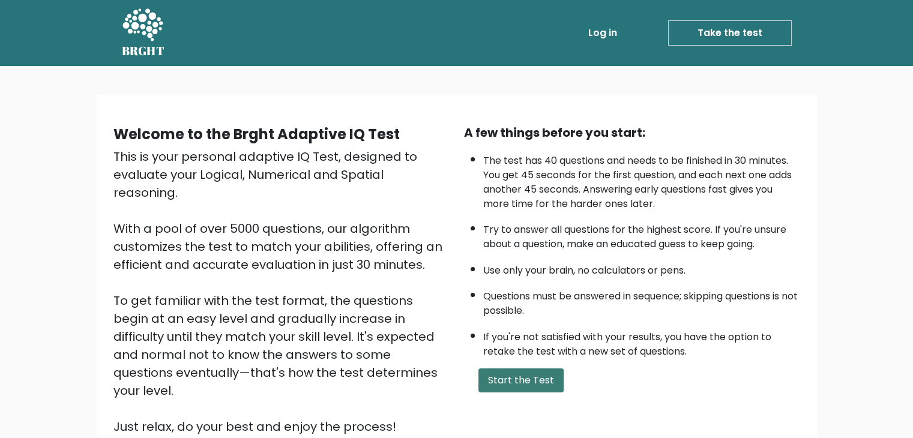
click at [514, 385] on button "Start the Test" at bounding box center [520, 380] width 85 height 24
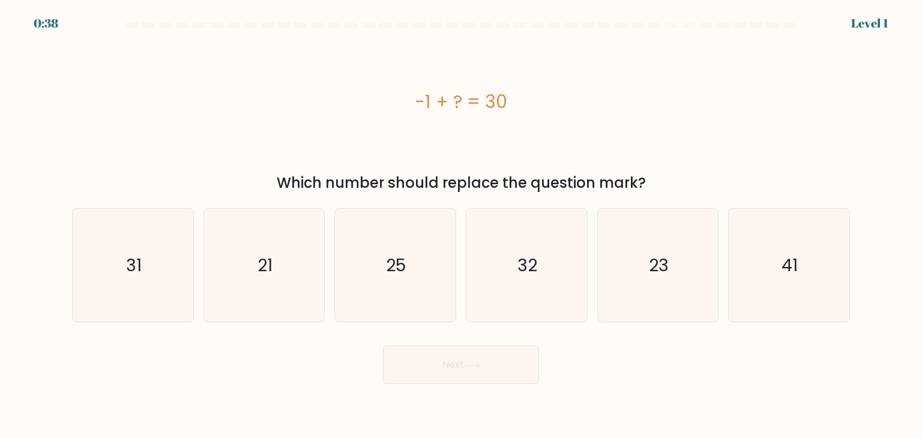
click at [196, 284] on div "a. 31" at bounding box center [132, 265] width 131 height 114
click at [190, 286] on div "31" at bounding box center [133, 265] width 122 height 114
click at [461, 225] on input "a. 31" at bounding box center [461, 222] width 1 height 6
radio input "true"
click at [425, 365] on button "Next" at bounding box center [461, 365] width 156 height 38
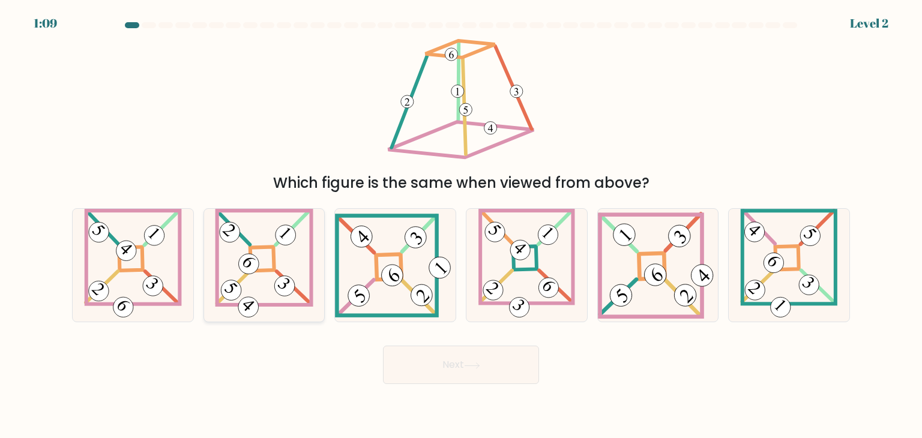
click at [292, 287] on 863 at bounding box center [285, 286] width 29 height 29
click at [461, 225] on input "b." at bounding box center [461, 222] width 1 height 6
radio input "true"
click at [413, 386] on body "1:09 Level 2" at bounding box center [461, 219] width 922 height 438
click at [414, 375] on button "Next" at bounding box center [461, 365] width 156 height 38
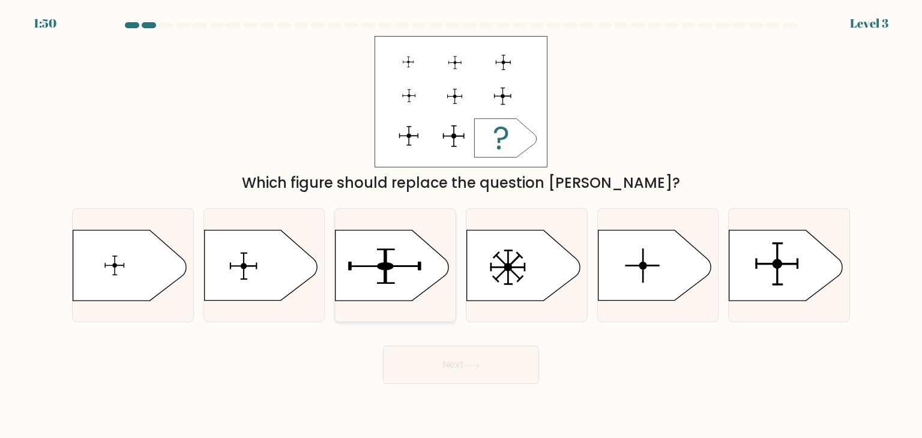
click at [395, 274] on icon at bounding box center [391, 265] width 113 height 70
click at [461, 225] on input "c." at bounding box center [461, 222] width 1 height 6
radio input "true"
click at [447, 359] on button "Next" at bounding box center [461, 365] width 156 height 38
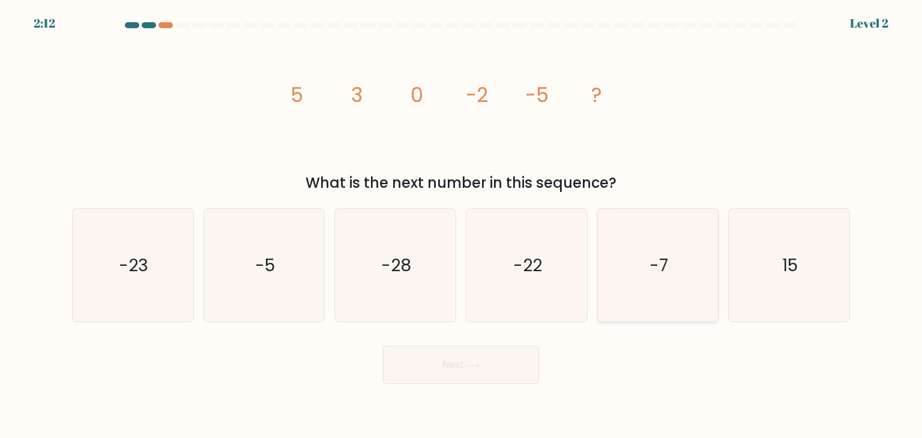
click at [702, 286] on icon "-7" at bounding box center [657, 265] width 113 height 113
click at [462, 225] on input "e. -7" at bounding box center [461, 222] width 1 height 6
radio input "true"
click at [402, 377] on button "Next" at bounding box center [461, 365] width 156 height 38
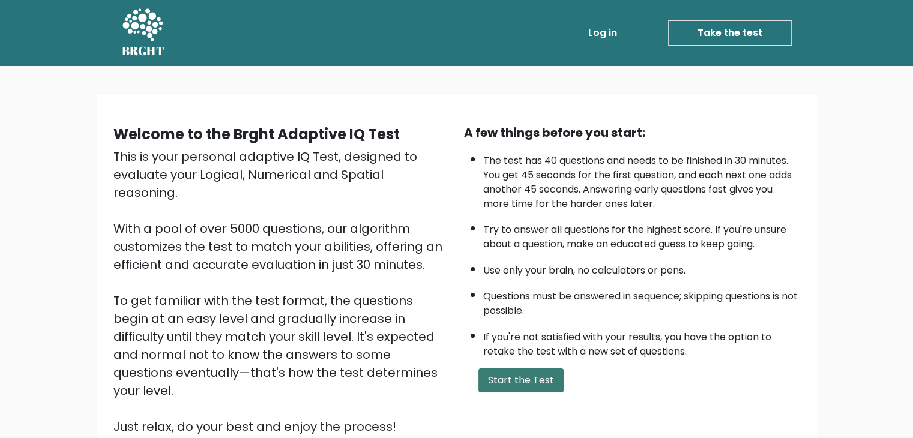
click at [539, 383] on button "Start the Test" at bounding box center [520, 380] width 85 height 24
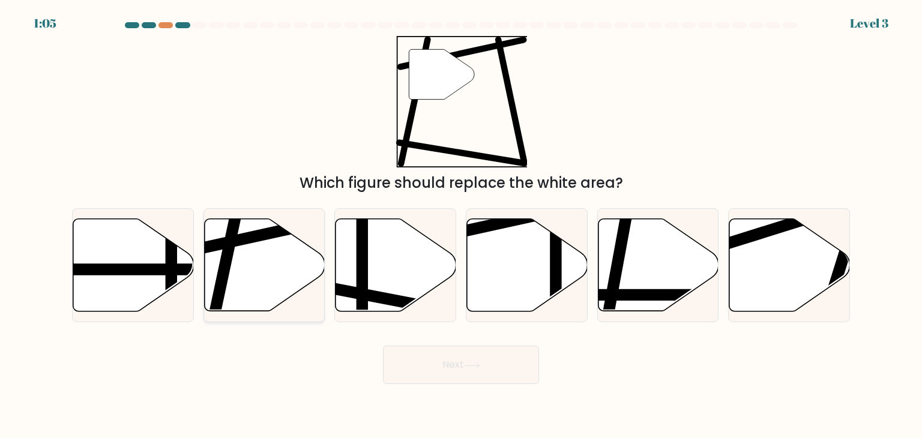
click at [255, 256] on icon at bounding box center [264, 265] width 121 height 92
click at [461, 225] on input "b." at bounding box center [461, 222] width 1 height 6
radio input "true"
click at [450, 349] on button "Next" at bounding box center [461, 365] width 156 height 38
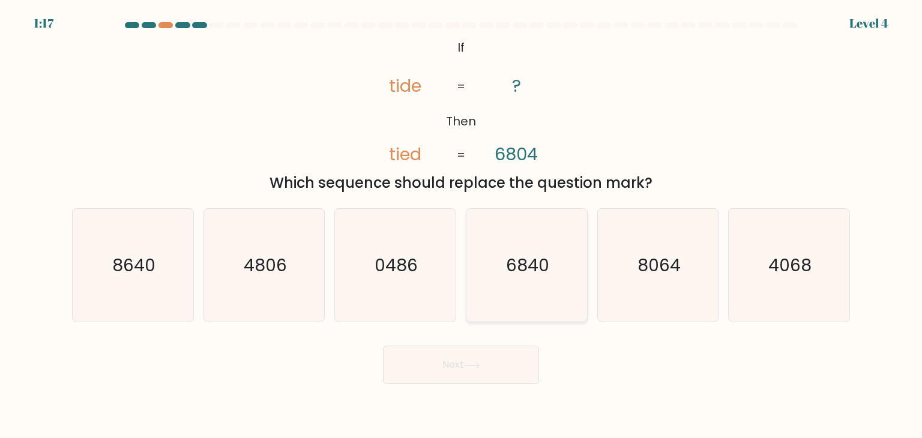
click at [554, 278] on icon "6840" at bounding box center [526, 265] width 113 height 113
click at [462, 225] on input "d. 6840" at bounding box center [461, 222] width 1 height 6
radio input "true"
click at [492, 367] on button "Next" at bounding box center [461, 365] width 156 height 38
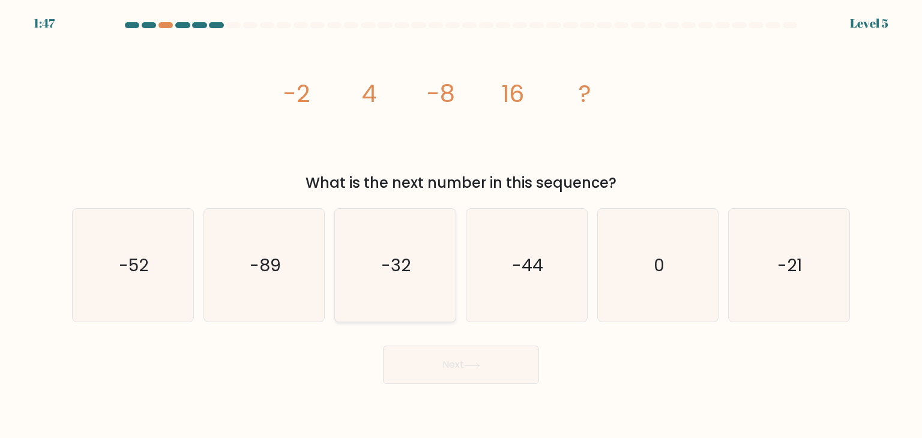
click at [427, 290] on icon "-32" at bounding box center [394, 265] width 113 height 113
click at [461, 225] on input "c. -32" at bounding box center [461, 222] width 1 height 6
radio input "true"
click at [455, 352] on button "Next" at bounding box center [461, 365] width 156 height 38
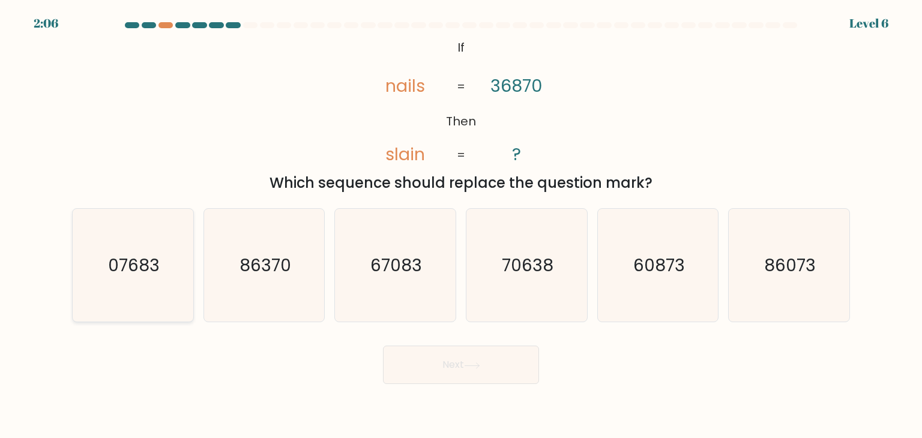
click at [160, 293] on icon "07683" at bounding box center [132, 265] width 113 height 113
click at [461, 225] on input "a. 07683" at bounding box center [461, 222] width 1 height 6
radio input "true"
click at [428, 366] on button "Next" at bounding box center [461, 365] width 156 height 38
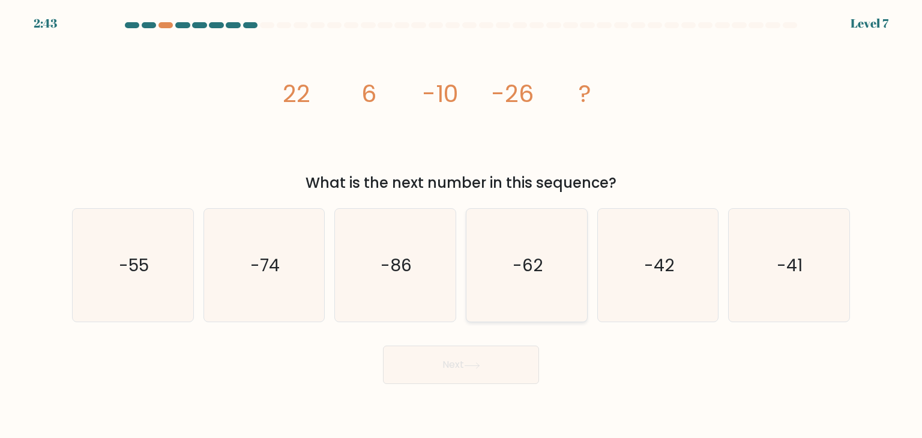
click at [487, 312] on icon "-62" at bounding box center [526, 265] width 113 height 113
click at [462, 225] on input "d. -62" at bounding box center [461, 222] width 1 height 6
radio input "true"
click at [484, 351] on button "Next" at bounding box center [461, 365] width 156 height 38
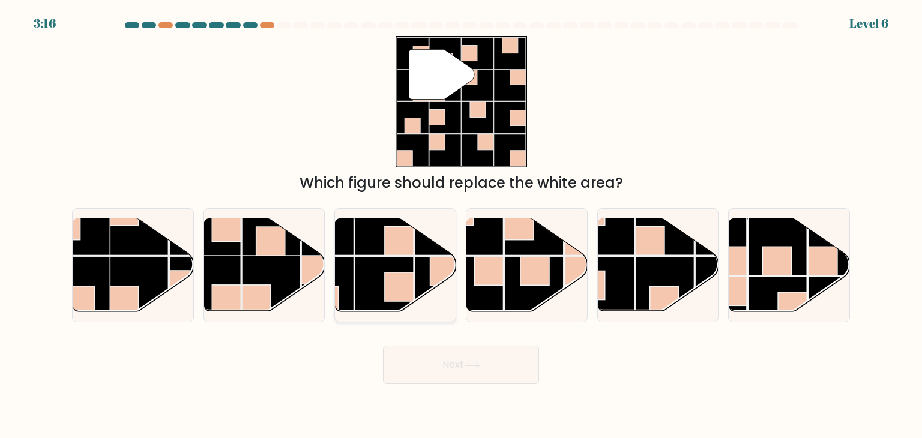
click at [446, 258] on rect at bounding box center [444, 271] width 29 height 29
click at [461, 225] on input "c." at bounding box center [461, 222] width 1 height 6
radio input "true"
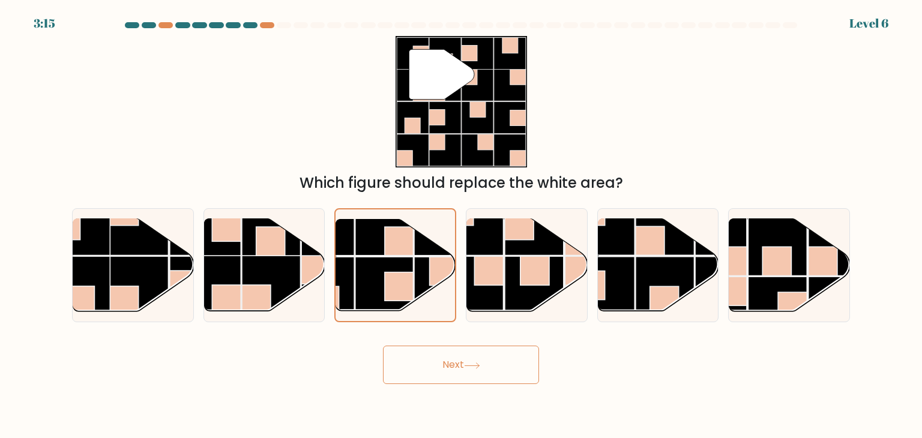
click at [435, 351] on button "Next" at bounding box center [461, 365] width 156 height 38
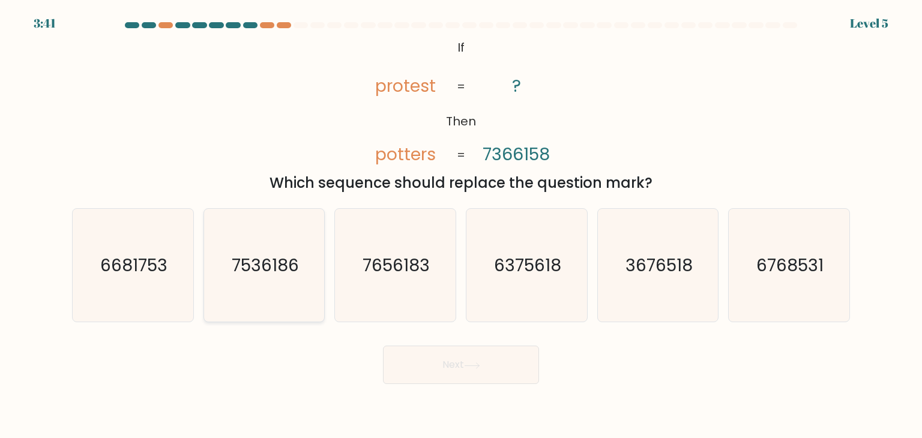
click at [272, 289] on icon "7536186" at bounding box center [264, 265] width 113 height 113
click at [461, 225] on input "b. 7536186" at bounding box center [461, 222] width 1 height 6
radio input "true"
click at [435, 370] on button "Next" at bounding box center [461, 365] width 156 height 38
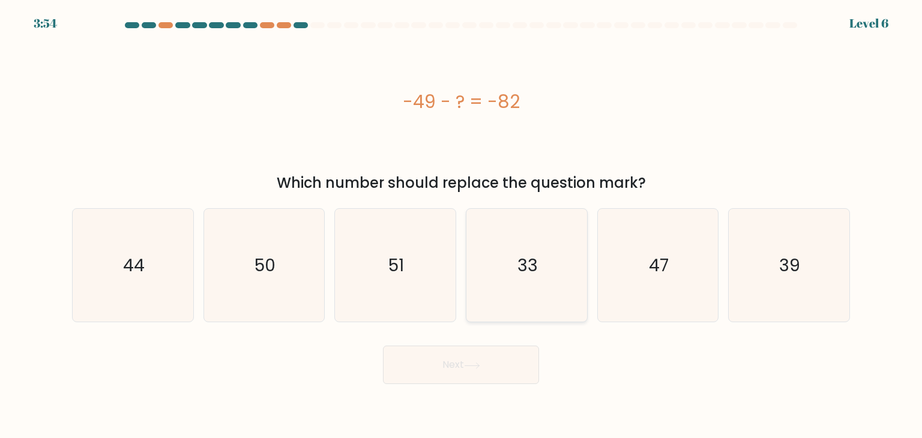
click at [475, 295] on icon "33" at bounding box center [526, 265] width 113 height 113
click at [462, 225] on input "d. 33" at bounding box center [461, 222] width 1 height 6
radio input "true"
click at [486, 361] on button "Next" at bounding box center [461, 365] width 156 height 38
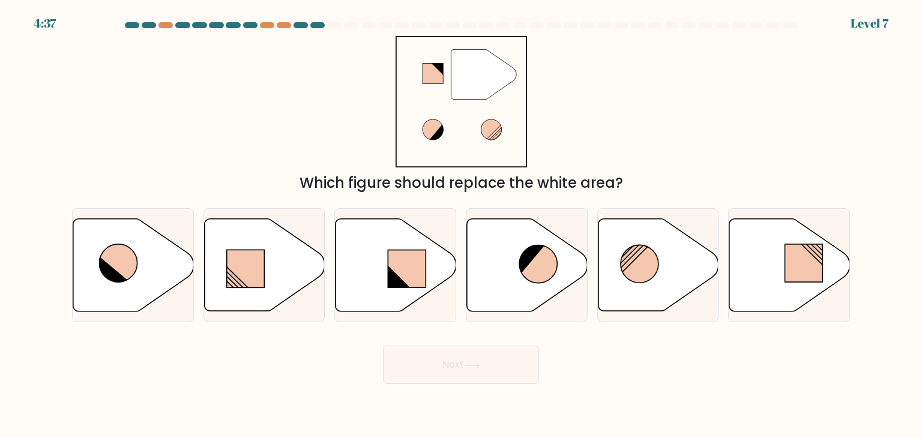
click at [480, 368] on icon at bounding box center [472, 365] width 16 height 7
click at [745, 268] on icon at bounding box center [789, 265] width 121 height 92
click at [462, 225] on input "f." at bounding box center [461, 222] width 1 height 6
radio input "true"
click at [499, 364] on button "Next" at bounding box center [461, 365] width 156 height 38
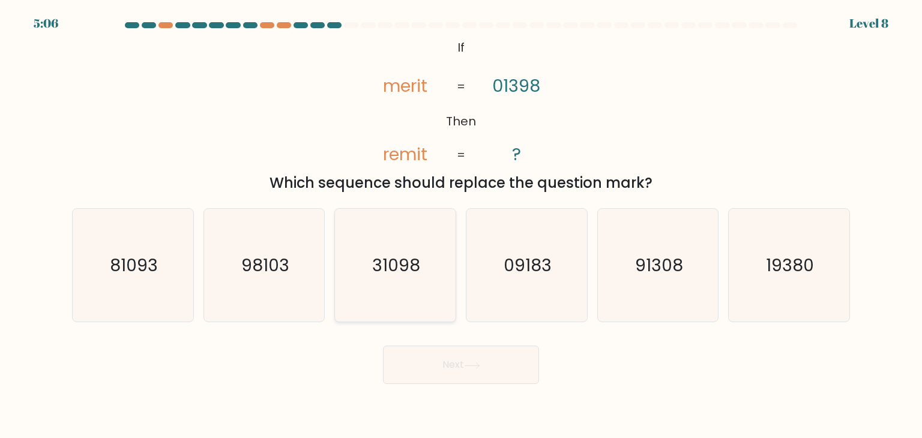
click at [401, 287] on icon "31098" at bounding box center [394, 265] width 113 height 113
click at [461, 225] on input "c. 31098" at bounding box center [461, 222] width 1 height 6
radio input "true"
click at [487, 363] on button "Next" at bounding box center [461, 365] width 156 height 38
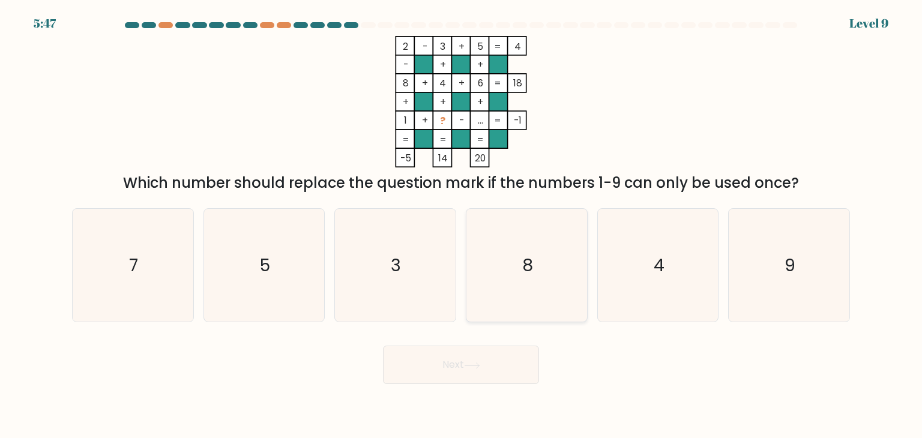
click at [548, 251] on icon "8" at bounding box center [526, 265] width 113 height 113
click at [462, 225] on input "d. 8" at bounding box center [461, 222] width 1 height 6
radio input "true"
click at [413, 297] on icon "3" at bounding box center [394, 265] width 113 height 113
click at [461, 225] on input "c. 3" at bounding box center [461, 222] width 1 height 6
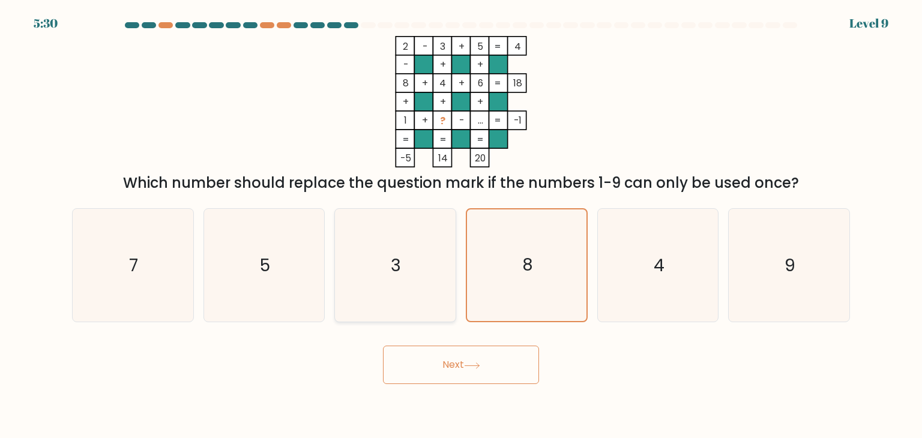
radio input "true"
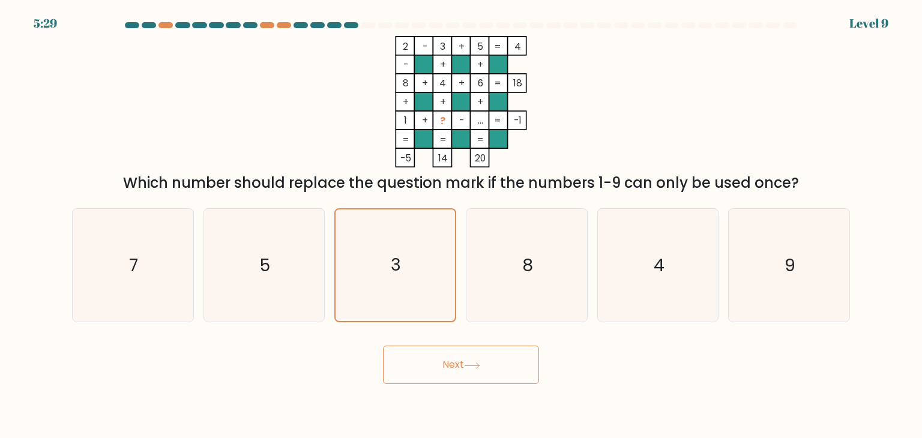
click at [451, 349] on button "Next" at bounding box center [461, 365] width 156 height 38
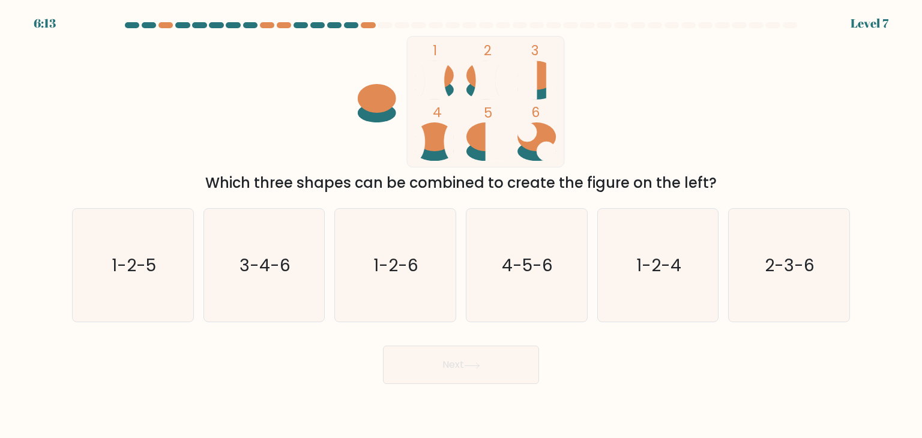
click at [493, 358] on button "Next" at bounding box center [461, 365] width 156 height 38
click at [511, 310] on icon "4-5-6" at bounding box center [526, 265] width 113 height 113
click at [462, 225] on input "d. 4-5-6" at bounding box center [461, 222] width 1 height 6
radio input "true"
click at [501, 361] on button "Next" at bounding box center [461, 365] width 156 height 38
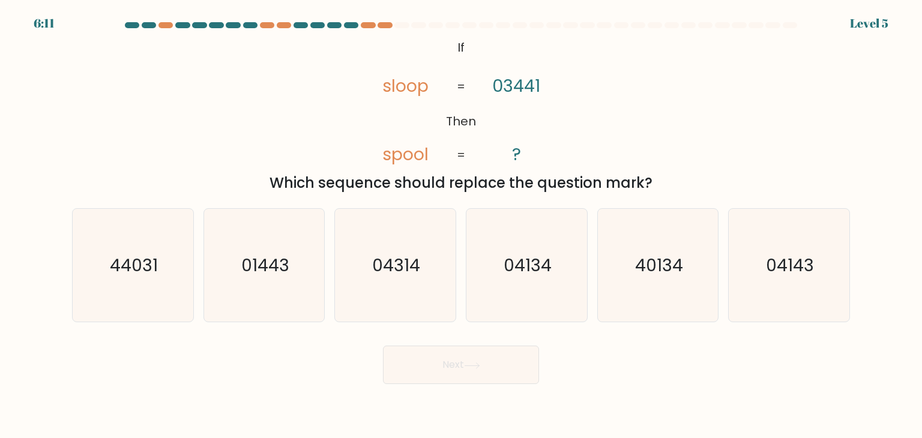
click at [498, 382] on button "Next" at bounding box center [461, 365] width 156 height 38
click at [289, 313] on icon "01443" at bounding box center [264, 265] width 113 height 113
click at [461, 225] on input "b. 01443" at bounding box center [461, 222] width 1 height 6
radio input "true"
click at [435, 358] on button "Next" at bounding box center [461, 365] width 156 height 38
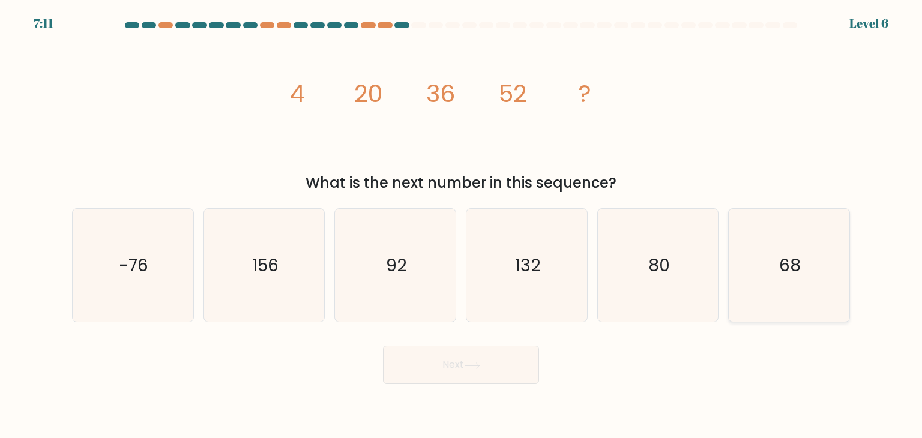
click at [739, 257] on icon "68" at bounding box center [788, 265] width 113 height 113
click at [462, 225] on input "f. 68" at bounding box center [461, 222] width 1 height 6
radio input "true"
click at [511, 365] on button "Next" at bounding box center [461, 365] width 156 height 38
click at [495, 362] on button "Next" at bounding box center [461, 365] width 156 height 38
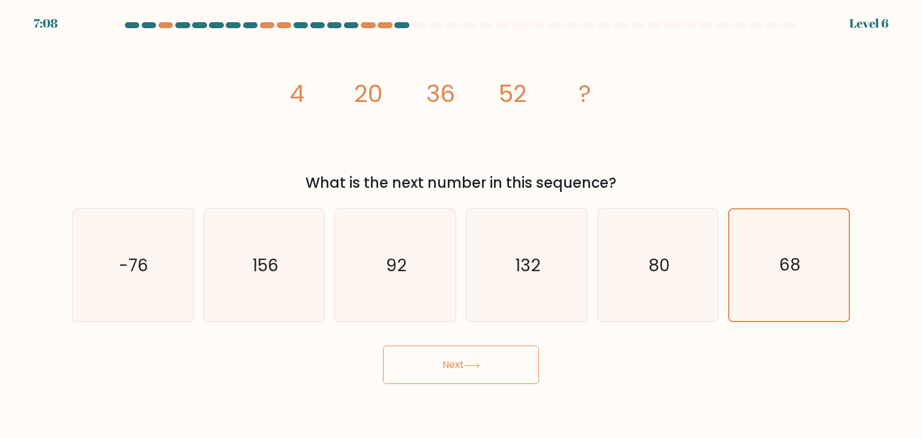
click at [495, 362] on button "Next" at bounding box center [461, 365] width 156 height 38
click at [609, 345] on div "Next" at bounding box center [461, 360] width 792 height 47
click at [486, 388] on body "7:07 Level 6" at bounding box center [461, 219] width 922 height 438
click at [480, 369] on button "Next" at bounding box center [461, 365] width 156 height 38
click at [825, 238] on icon "68" at bounding box center [789, 265] width 112 height 112
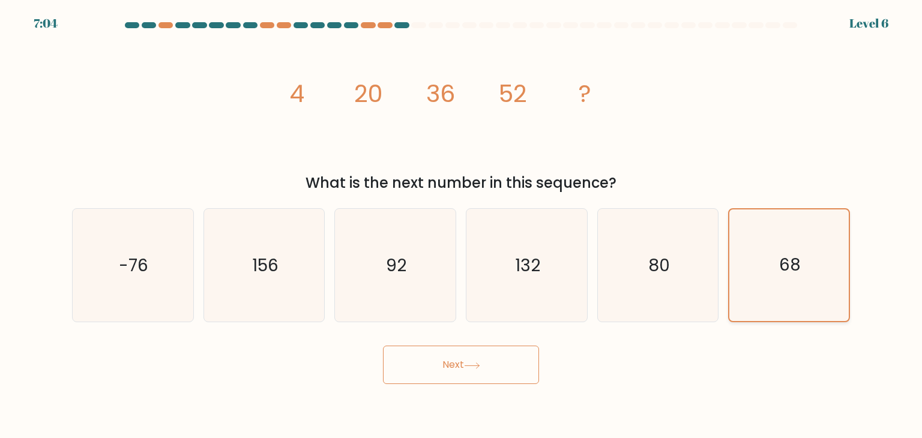
click at [462, 225] on input "f. 68" at bounding box center [461, 222] width 1 height 6
click at [671, 274] on icon "80" at bounding box center [657, 265] width 113 height 113
click at [462, 225] on input "e. 80" at bounding box center [461, 222] width 1 height 6
radio input "true"
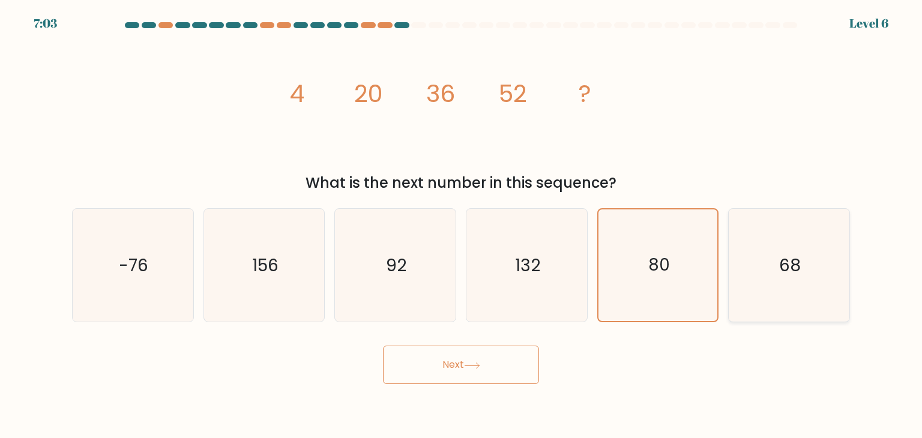
click at [802, 250] on icon "68" at bounding box center [788, 265] width 113 height 113
click at [462, 225] on input "f. 68" at bounding box center [461, 222] width 1 height 6
radio input "true"
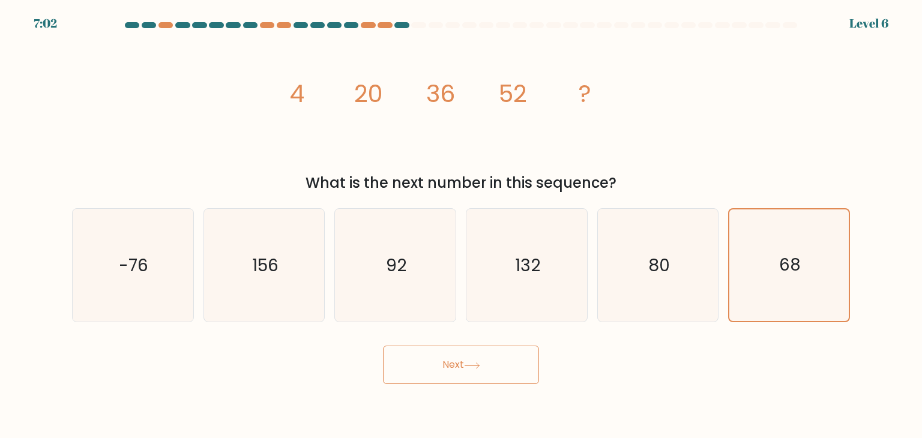
click at [503, 349] on button "Next" at bounding box center [461, 365] width 156 height 38
click at [639, 241] on icon "80" at bounding box center [657, 265] width 113 height 113
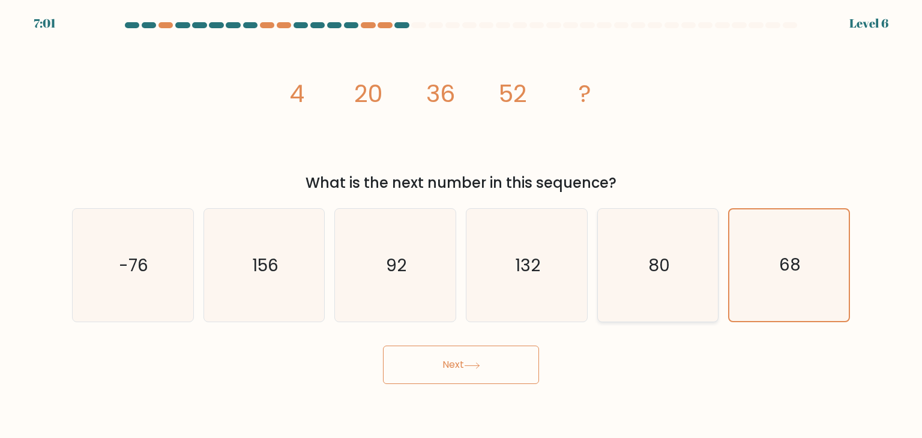
click at [462, 225] on input "e. 80" at bounding box center [461, 222] width 1 height 6
radio input "true"
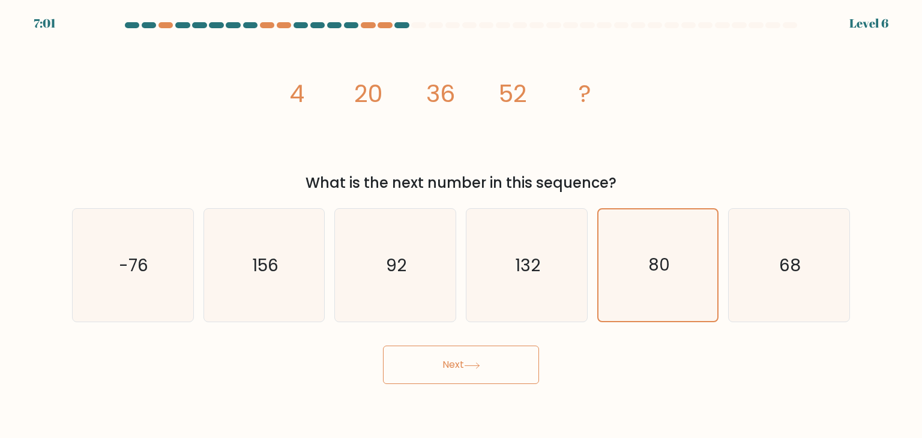
click at [541, 360] on div "Next" at bounding box center [461, 360] width 792 height 47
click at [528, 362] on button "Next" at bounding box center [461, 365] width 156 height 38
click at [819, 265] on icon "68" at bounding box center [788, 265] width 113 height 113
click at [462, 225] on input "f. 68" at bounding box center [461, 222] width 1 height 6
radio input "true"
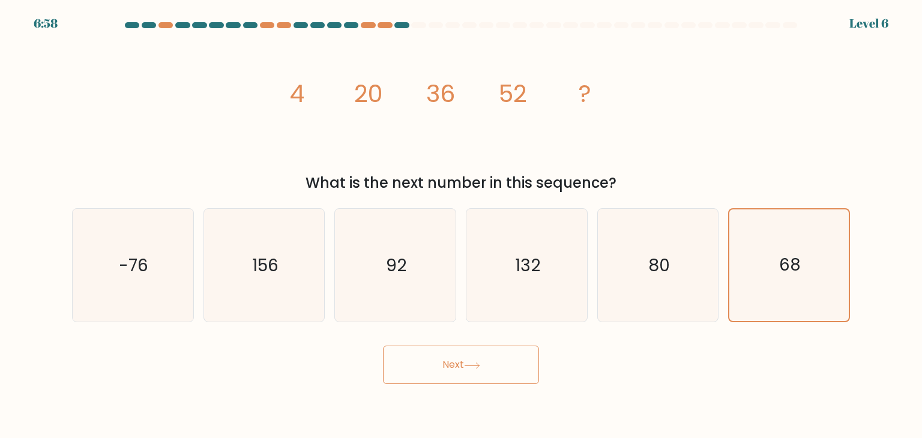
click at [494, 371] on button "Next" at bounding box center [461, 365] width 156 height 38
click at [430, 353] on button "Next" at bounding box center [461, 365] width 156 height 38
click at [262, 267] on text "156" at bounding box center [265, 265] width 26 height 24
click at [461, 225] on input "b. 156" at bounding box center [461, 222] width 1 height 6
radio input "true"
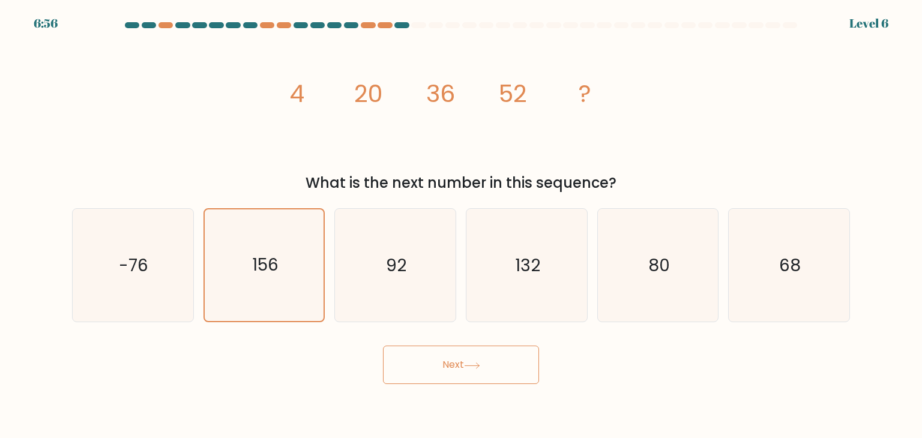
click at [495, 390] on body "6:56 Level 6" at bounding box center [461, 219] width 922 height 438
click at [490, 371] on button "Next" at bounding box center [461, 365] width 156 height 38
click at [757, 297] on icon "68" at bounding box center [788, 265] width 113 height 113
click at [462, 225] on input "f. 68" at bounding box center [461, 222] width 1 height 6
radio input "true"
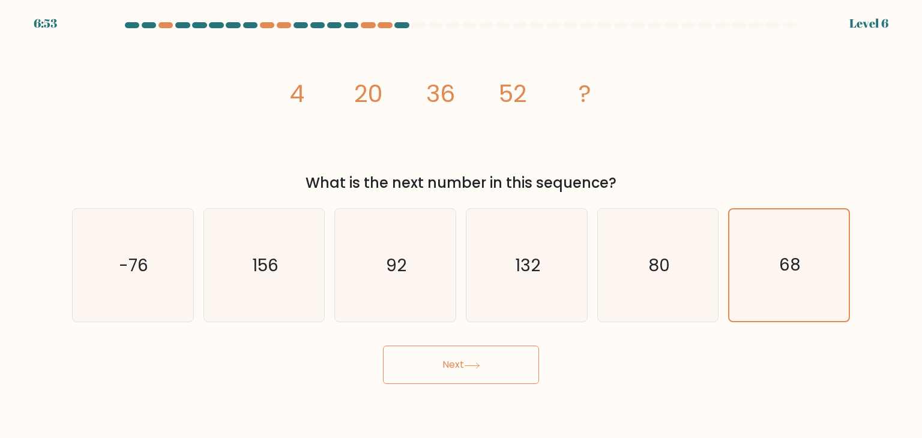
click at [501, 369] on button "Next" at bounding box center [461, 365] width 156 height 38
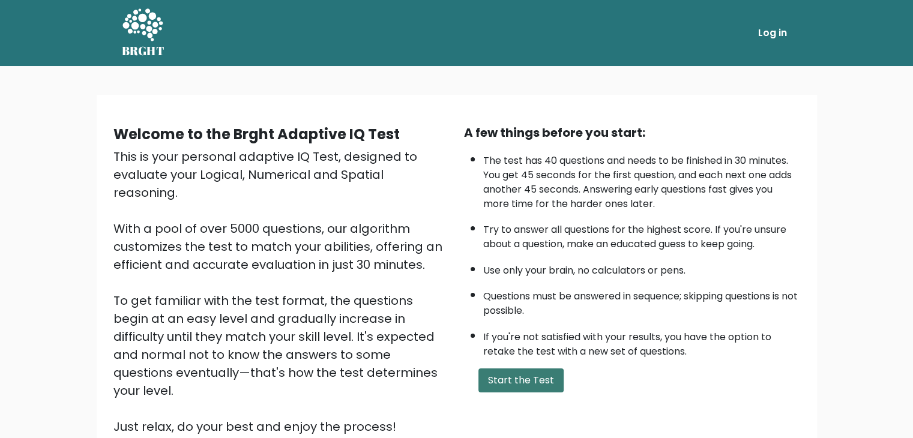
click at [525, 375] on button "Start the Test" at bounding box center [520, 380] width 85 height 24
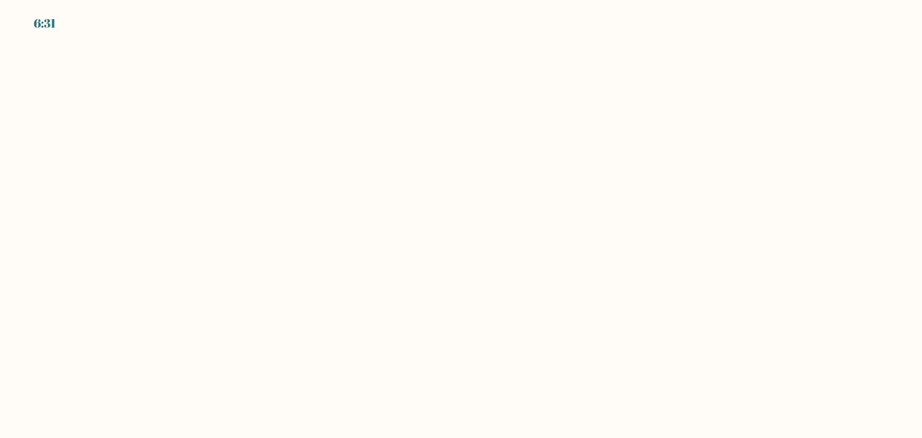
click at [507, 79] on body "6:31" at bounding box center [461, 219] width 922 height 438
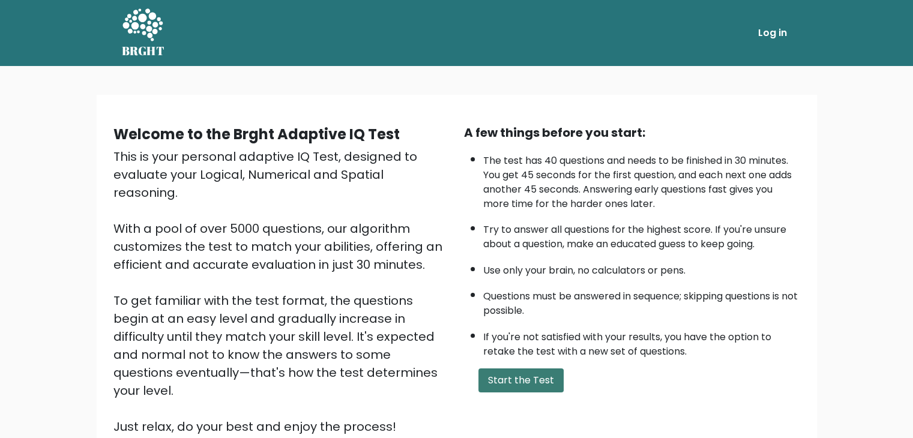
click at [521, 383] on button "Start the Test" at bounding box center [520, 380] width 85 height 24
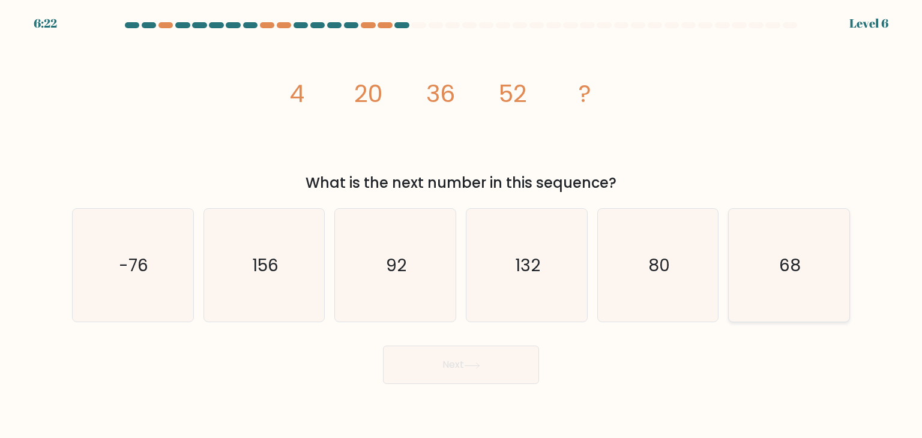
click at [775, 274] on icon "68" at bounding box center [788, 265] width 113 height 113
click at [462, 225] on input "f. 68" at bounding box center [461, 222] width 1 height 6
radio input "true"
click at [477, 365] on icon at bounding box center [472, 365] width 16 height 7
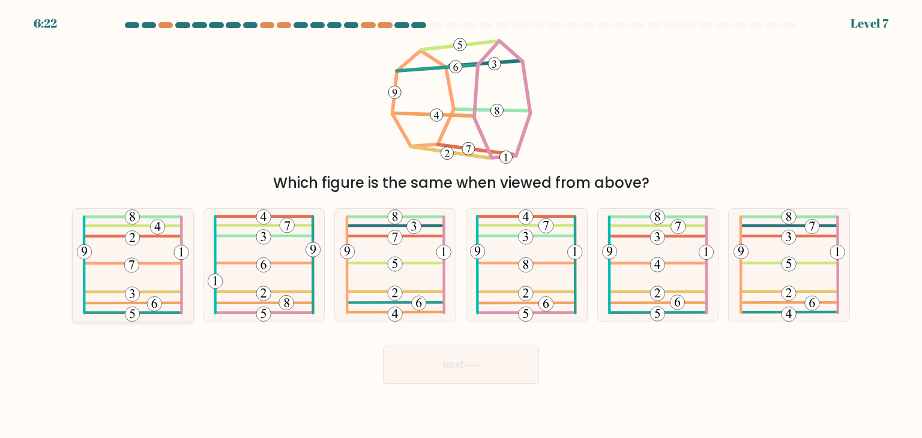
click at [131, 269] on 575 at bounding box center [131, 265] width 14 height 14
click at [461, 225] on input "a." at bounding box center [461, 222] width 1 height 6
radio input "true"
click at [403, 359] on button "Next" at bounding box center [461, 365] width 156 height 38
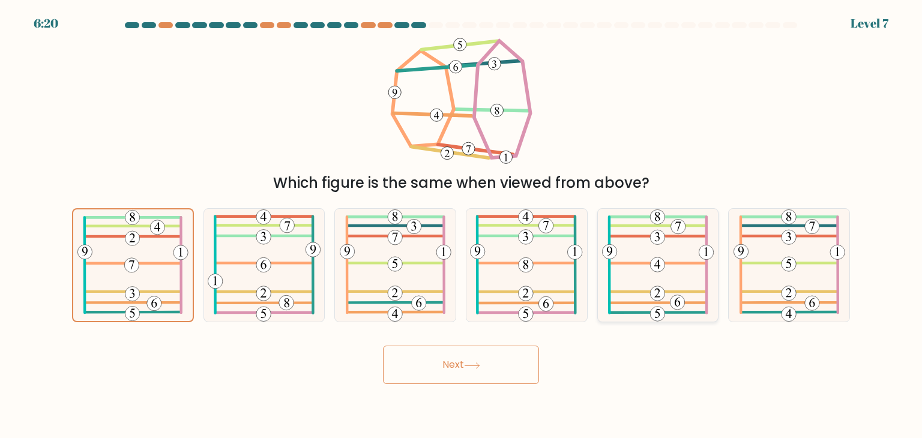
click at [711, 255] on 326 at bounding box center [706, 252] width 14 height 14
click at [462, 225] on input "e." at bounding box center [461, 222] width 1 height 6
radio input "true"
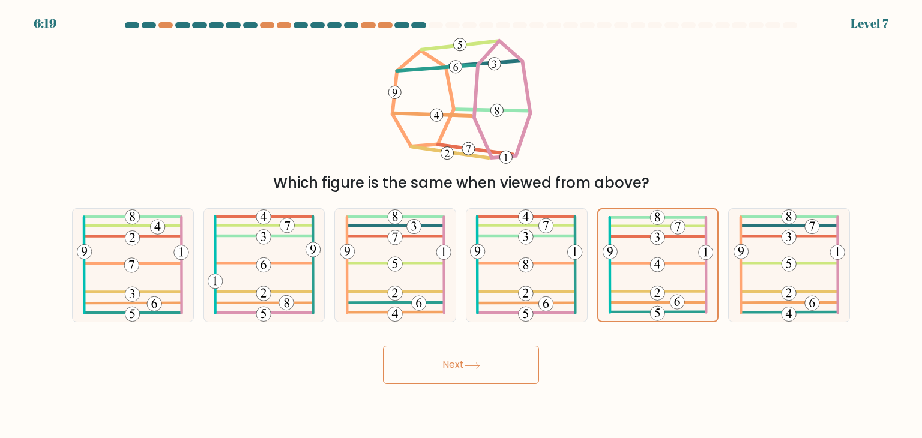
click at [479, 364] on icon at bounding box center [472, 364] width 14 height 5
click at [480, 364] on icon at bounding box center [472, 365] width 16 height 7
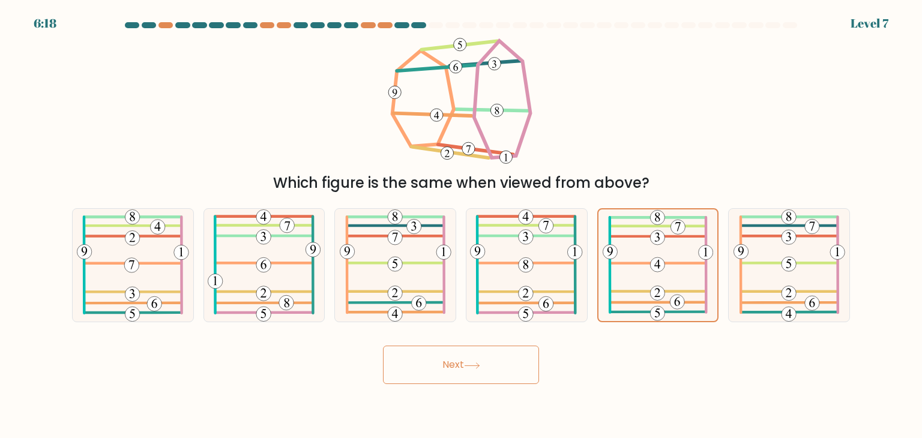
click at [480, 364] on icon at bounding box center [472, 365] width 16 height 7
